Goal: Entertainment & Leisure: Consume media (video, audio)

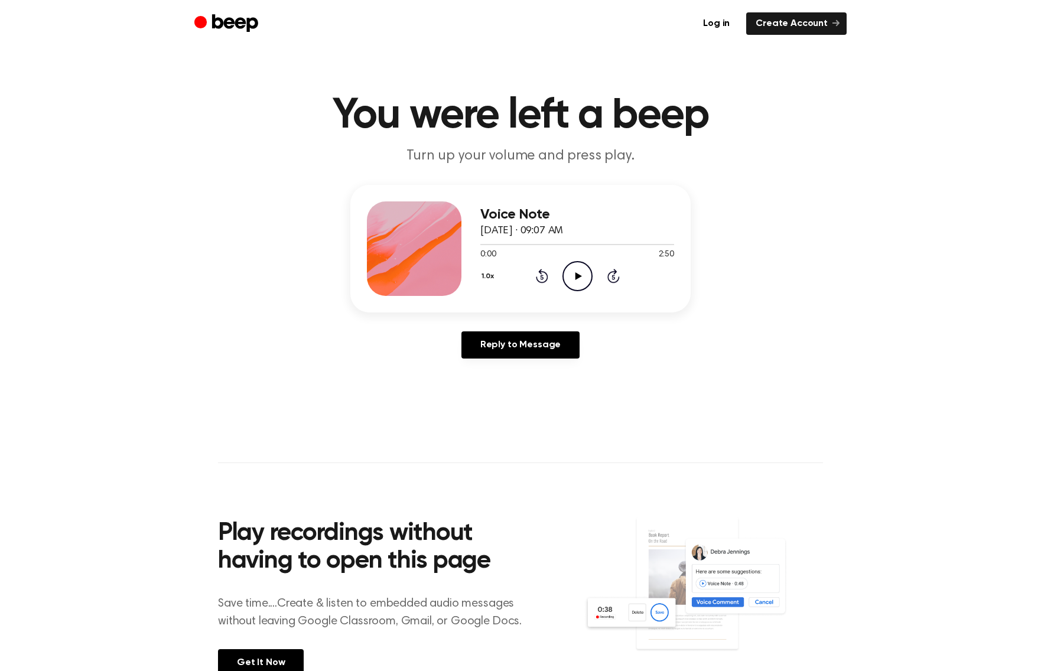
click at [573, 274] on icon "Play Audio" at bounding box center [577, 276] width 30 height 30
click at [509, 243] on div at bounding box center [577, 243] width 194 height 9
click at [544, 281] on icon "Rewind 5 seconds" at bounding box center [541, 275] width 13 height 15
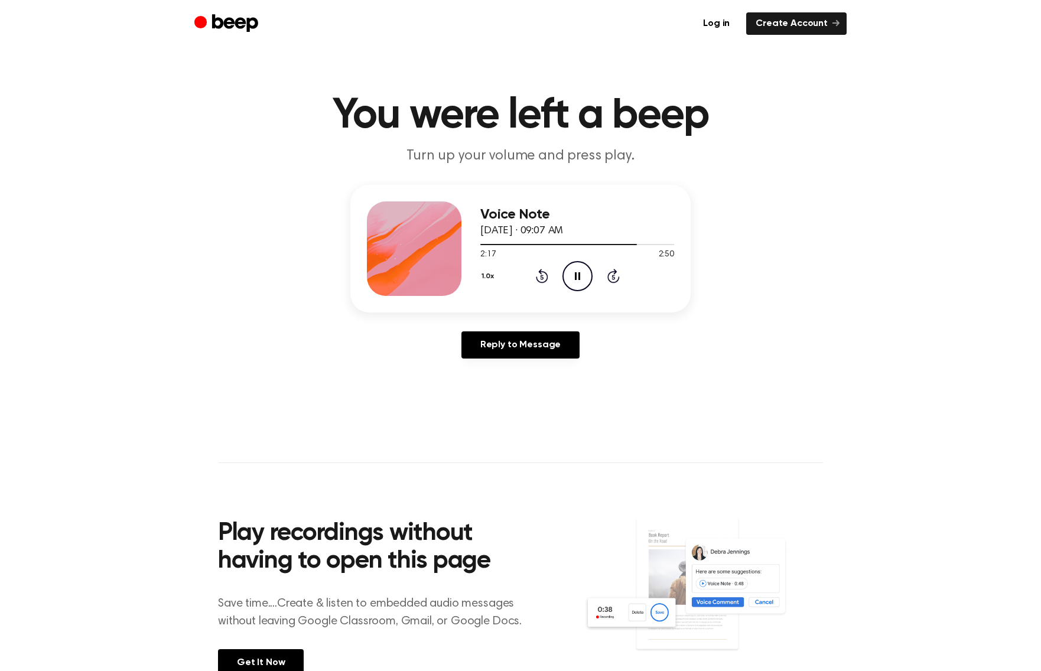
click at [540, 277] on icon "Rewind 5 seconds" at bounding box center [541, 275] width 13 height 15
click at [539, 286] on div "1.0x Rewind 5 seconds Pause Audio Skip 5 seconds" at bounding box center [577, 276] width 194 height 30
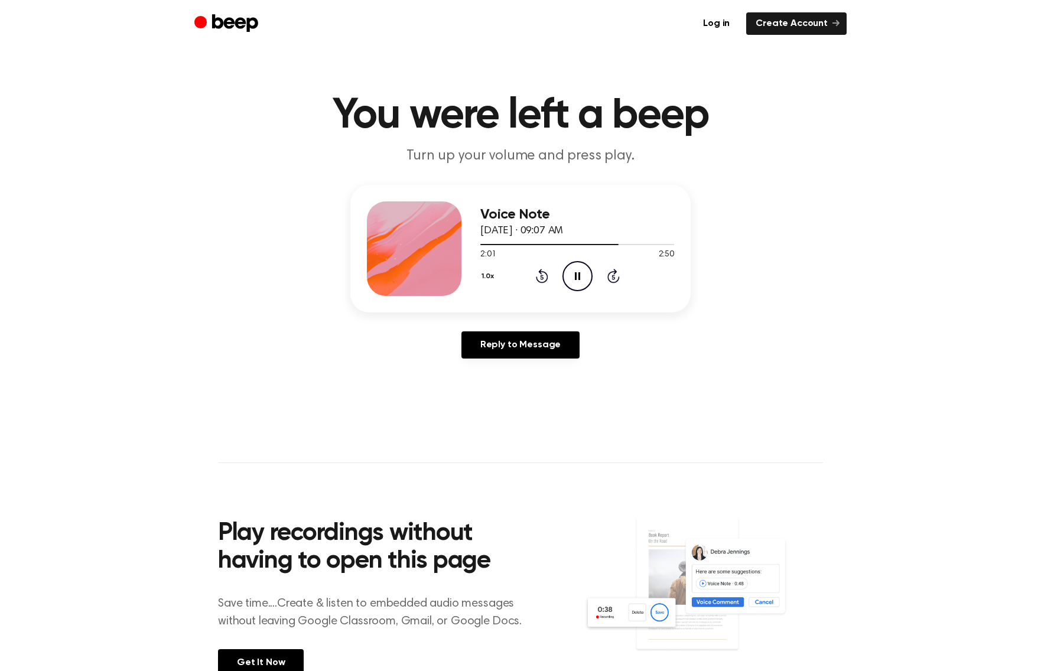
click at [541, 277] on icon at bounding box center [541, 277] width 3 height 5
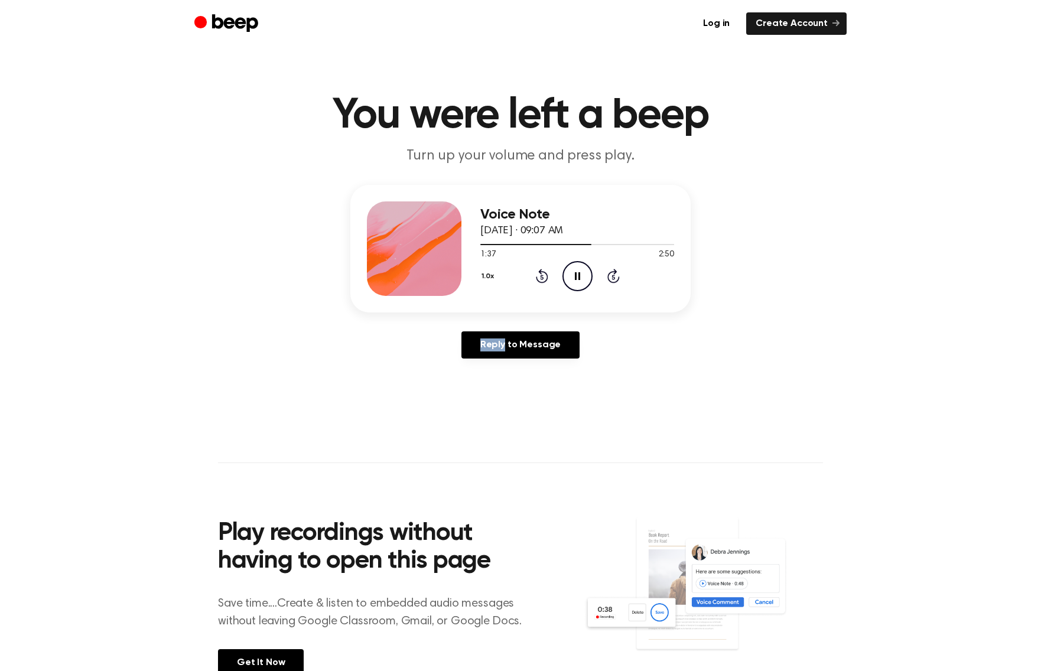
click at [541, 277] on icon at bounding box center [541, 277] width 3 height 5
click at [572, 266] on icon "Play Audio" at bounding box center [577, 276] width 30 height 30
click at [583, 276] on icon "Play Audio" at bounding box center [577, 276] width 30 height 30
